Goal: Go to known website: Access a specific website the user already knows

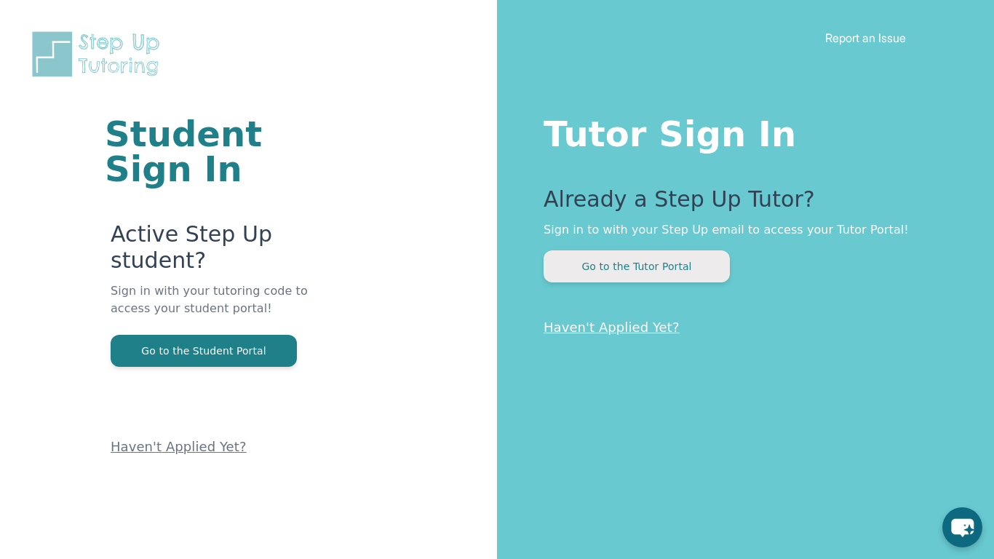
click at [679, 253] on button "Go to the Tutor Portal" at bounding box center [637, 266] width 186 height 32
